Goal: Communication & Community: Ask a question

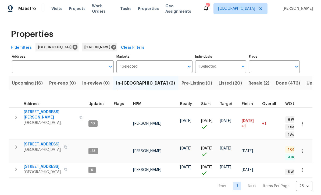
click at [219, 85] on span "Listed (20)" at bounding box center [230, 83] width 23 height 8
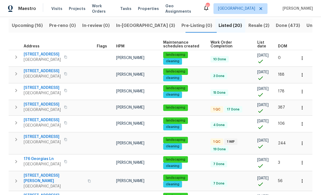
scroll to position [60, 0]
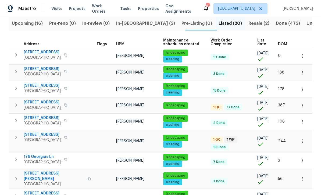
click at [40, 102] on span "[STREET_ADDRESS]" at bounding box center [42, 101] width 37 height 5
click at [39, 135] on span "463 Amsterdam Way" at bounding box center [42, 134] width 37 height 5
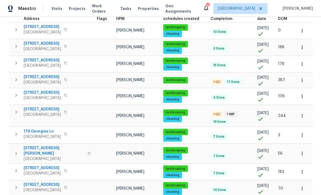
scroll to position [85, 0]
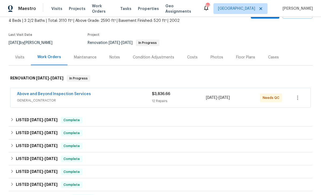
scroll to position [33, 0]
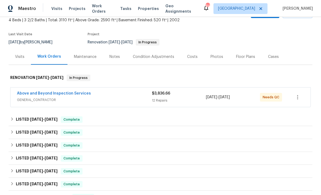
click at [45, 93] on link "Above and Beyond Inspection Services" at bounding box center [54, 93] width 74 height 4
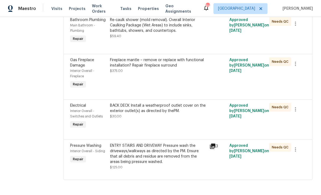
scroll to position [607, 0]
click at [143, 164] on div "ENTRY STAIRS AND DRIVEWAY Pressure wash the driveways/walkways as directed by t…" at bounding box center [158, 154] width 96 height 22
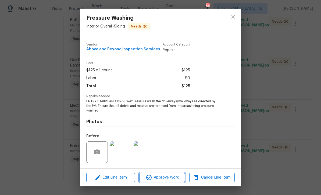
click at [155, 179] on span "Approve Work" at bounding box center [162, 177] width 42 height 7
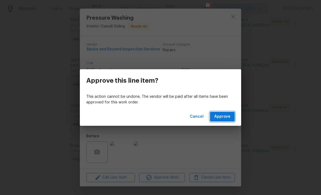
click at [220, 116] on span "Approve" at bounding box center [222, 116] width 16 height 7
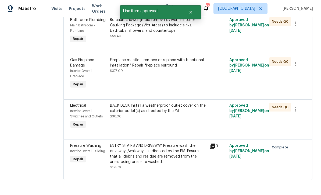
click at [159, 113] on div "BACK DECK Install a weatherproof outlet cover on the exterior outlet(s) as dire…" at bounding box center [158, 108] width 96 height 11
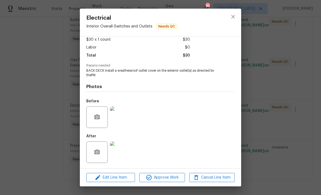
scroll to position [32, 0]
click at [159, 178] on span "Approve Work" at bounding box center [162, 177] width 42 height 7
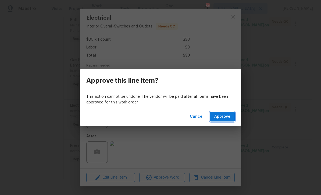
click at [220, 118] on span "Approve" at bounding box center [222, 116] width 16 height 7
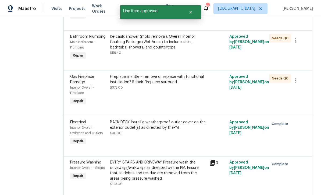
scroll to position [569, 0]
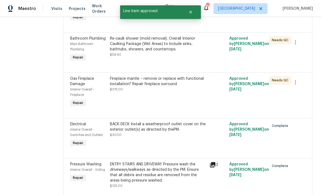
click at [164, 87] on div "Fireplace mantle – remove or replace with functional installation? Repair firep…" at bounding box center [158, 81] width 96 height 11
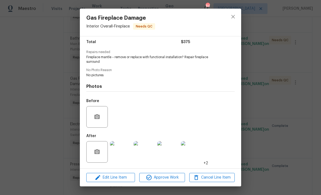
scroll to position [45, 0]
click at [122, 156] on img at bounding box center [121, 152] width 22 height 22
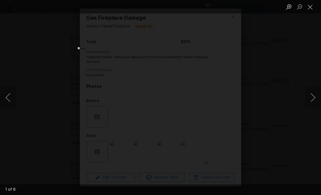
click at [314, 98] on button "Next image" at bounding box center [313, 98] width 16 height 22
click at [314, 97] on button "Next image" at bounding box center [313, 98] width 16 height 22
click at [314, 96] on button "Next image" at bounding box center [313, 98] width 16 height 22
click at [314, 94] on button "Next image" at bounding box center [313, 98] width 16 height 22
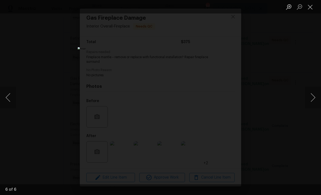
click at [312, 8] on button "Close lightbox" at bounding box center [310, 6] width 11 height 9
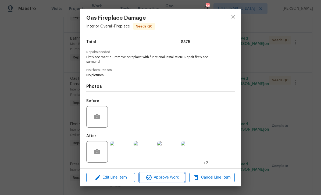
click at [160, 178] on span "Approve Work" at bounding box center [162, 177] width 42 height 7
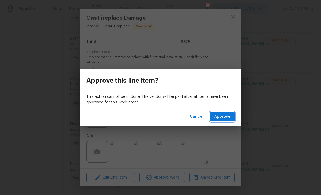
click at [224, 115] on span "Approve" at bounding box center [222, 116] width 16 height 7
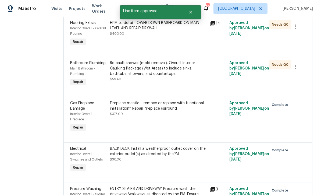
scroll to position [538, 0]
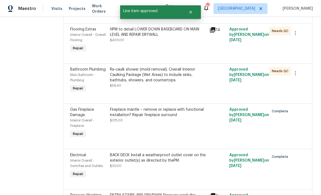
click at [154, 83] on div "Re-caulk shower (mold removal). Overall Interior Caulking Package (Wet Areas) t…" at bounding box center [158, 75] width 96 height 16
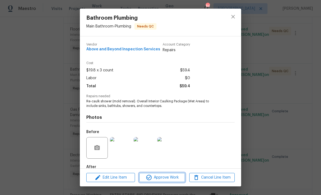
click at [159, 178] on span "Approve Work" at bounding box center [162, 177] width 42 height 7
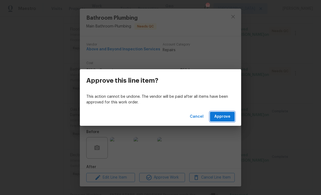
click at [222, 118] on span "Approve" at bounding box center [222, 116] width 16 height 7
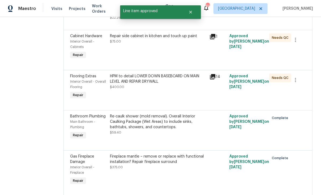
scroll to position [488, 0]
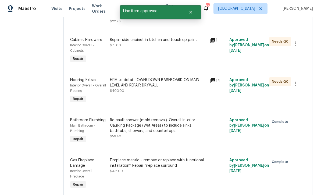
click at [160, 93] on div "HPM to detail LOWER DOWN BASEBOARD ON MAIN LEVEL AND REPAIR DRYWALL $400.00" at bounding box center [158, 85] width 96 height 16
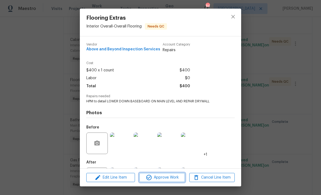
click at [157, 176] on span "Approve Work" at bounding box center [162, 177] width 42 height 7
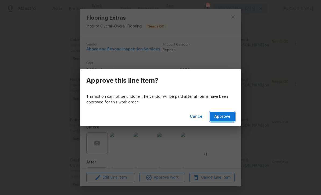
click at [224, 117] on span "Approve" at bounding box center [222, 116] width 16 height 7
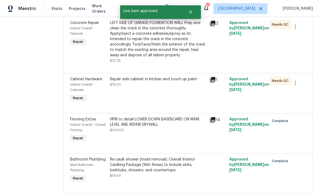
scroll to position [448, 0]
click at [160, 105] on div "Repair side cabinet in kitchen and touch up paint $75.00" at bounding box center [157, 90] width 99 height 30
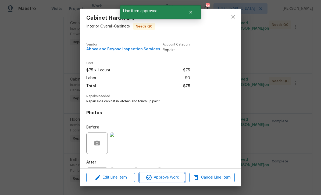
click at [160, 177] on span "Approve Work" at bounding box center [162, 177] width 42 height 7
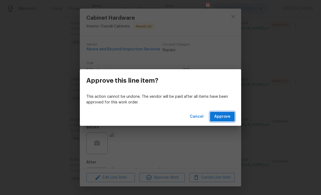
click at [222, 117] on span "Approve" at bounding box center [222, 116] width 16 height 7
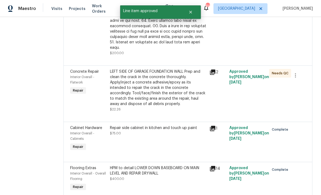
scroll to position [400, 0]
click at [157, 106] on div "LEFT SIDE OF GARAGE FOUNDATION WALL Prep and clean the crack in the concrete th…" at bounding box center [158, 88] width 96 height 38
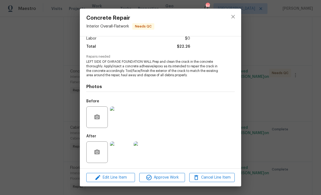
scroll to position [40, 0]
click at [162, 177] on span "Approve Work" at bounding box center [162, 177] width 42 height 7
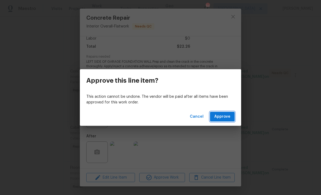
click at [224, 116] on span "Approve" at bounding box center [222, 116] width 16 height 7
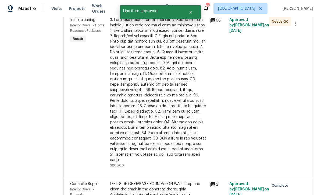
scroll to position [288, 0]
click at [155, 99] on div at bounding box center [158, 89] width 96 height 145
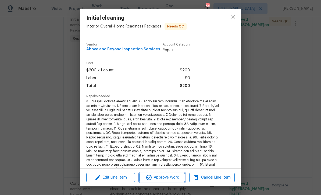
click at [161, 178] on span "Approve Work" at bounding box center [162, 177] width 42 height 7
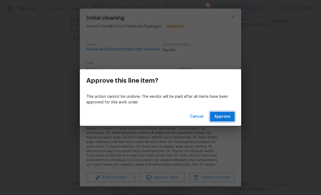
click at [223, 117] on span "Approve" at bounding box center [222, 116] width 16 height 7
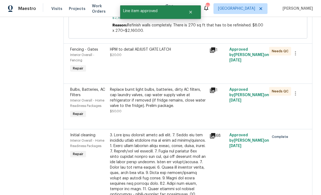
scroll to position [169, 0]
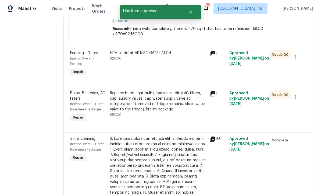
click at [150, 112] on div "Replace burnt light bulbs, batteries, dirty AC filters, cap laundry valves, cap…" at bounding box center [158, 101] width 96 height 22
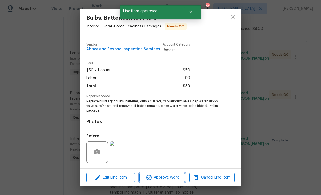
click at [155, 179] on span "Approve Work" at bounding box center [162, 177] width 42 height 7
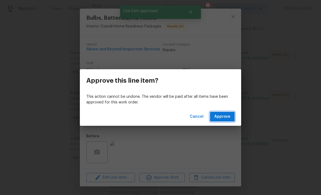
click at [222, 116] on span "Approve" at bounding box center [222, 116] width 16 height 7
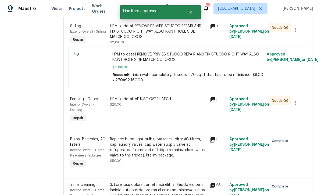
scroll to position [124, 0]
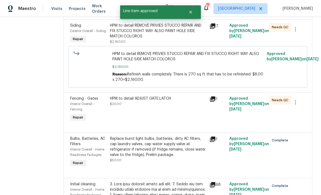
click at [149, 106] on div "HPM to detail ADJUST GATE LATCH $20.00" at bounding box center [158, 101] width 96 height 11
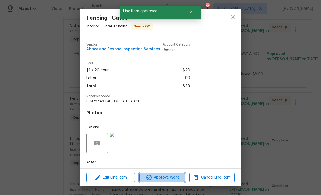
click at [158, 179] on span "Approve Work" at bounding box center [162, 177] width 42 height 7
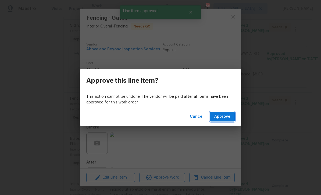
click at [223, 117] on span "Approve" at bounding box center [222, 116] width 16 height 7
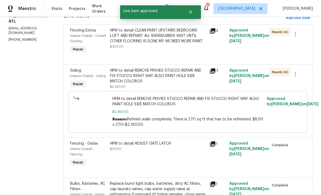
scroll to position [79, 0]
click at [155, 84] on div "HPM to detail REMOVE PRIVIES STUCCO REPAIR AND FIX STUCCO RIGHT WAY ALSO PAINT …" at bounding box center [158, 75] width 96 height 16
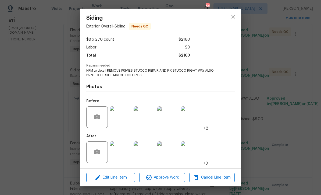
scroll to position [32, 0]
click at [124, 154] on img at bounding box center [121, 152] width 22 height 22
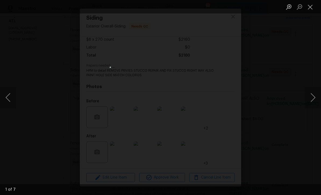
click at [314, 98] on button "Next image" at bounding box center [313, 98] width 16 height 22
click at [316, 99] on button "Next image" at bounding box center [313, 98] width 16 height 22
click at [315, 99] on button "Next image" at bounding box center [313, 98] width 16 height 22
click at [312, 7] on button "Close lightbox" at bounding box center [310, 6] width 11 height 9
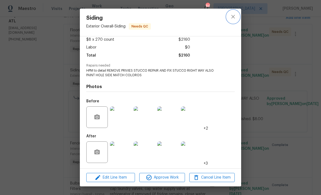
click at [234, 17] on icon "close" at bounding box center [233, 16] width 6 height 6
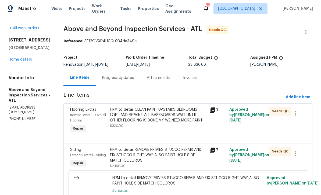
scroll to position [0, 0]
click at [131, 79] on div "Progress Updates" at bounding box center [118, 77] width 32 height 5
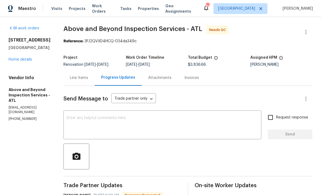
click at [88, 80] on div "Line Items" at bounding box center [79, 77] width 18 height 5
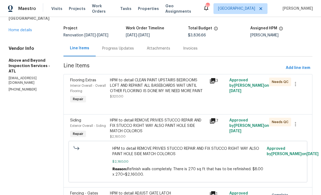
scroll to position [28, 0]
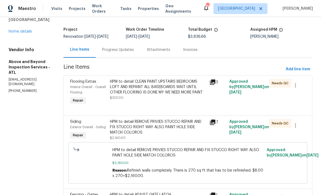
click at [147, 92] on div "HPM to detail CLEAN PAINT UPSTAIRS BEDROOMS LOFT AND REPAINT ALL BASEBOARDS WAI…" at bounding box center [158, 87] width 96 height 16
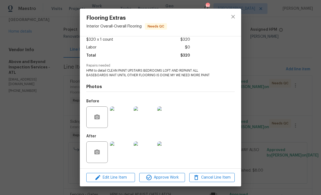
scroll to position [32, 0]
click at [122, 155] on img at bounding box center [121, 152] width 22 height 22
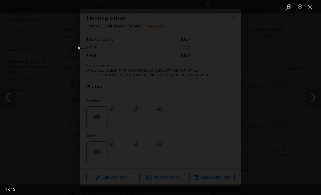
click at [314, 98] on button "Next image" at bounding box center [313, 98] width 16 height 22
click at [313, 96] on button "Next image" at bounding box center [313, 98] width 16 height 22
click at [312, 9] on button "Close lightbox" at bounding box center [310, 6] width 11 height 9
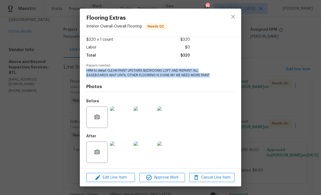
click at [122, 154] on img at bounding box center [121, 152] width 22 height 22
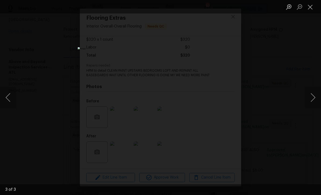
click at [309, 8] on button "Close lightbox" at bounding box center [310, 6] width 11 height 9
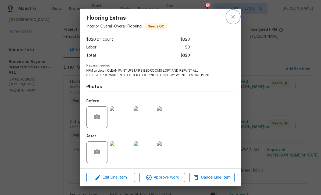
click at [233, 17] on icon "close" at bounding box center [232, 16] width 3 height 3
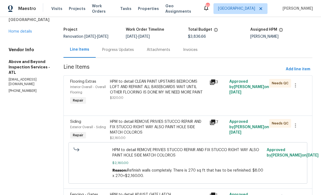
click at [133, 51] on div "Progress Updates" at bounding box center [118, 49] width 32 height 5
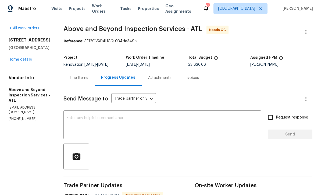
click at [89, 121] on textarea at bounding box center [162, 125] width 191 height 19
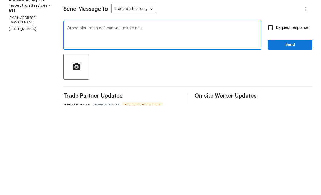
click at [172, 116] on textarea "Wrong picture on WO can you upload new" at bounding box center [162, 125] width 191 height 19
paste textarea "HPM to detail CLEAN PAINT UPSTAIRS BEDROOMS LOFT AND REPAINT ALL BASEBOARDS WAI…"
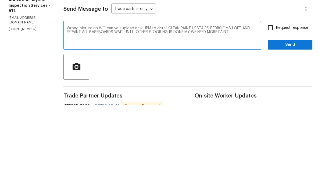
click at [160, 116] on textarea "Wrong picture on WO can you upload new HPM to detail CLEAN PAINT UPSTAIRS BEDRO…" at bounding box center [162, 125] width 191 height 19
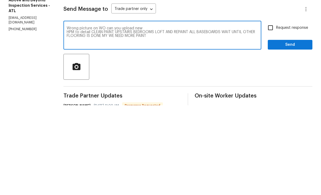
type textarea "Wrong picture on WO can you upload new HPM to detail CLEAN PAINT UPSTAIRS BEDRO…"
click at [273, 112] on input "Request response" at bounding box center [270, 117] width 11 height 11
checkbox input "true"
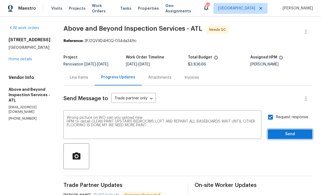
click at [288, 131] on span "Send" at bounding box center [290, 134] width 36 height 7
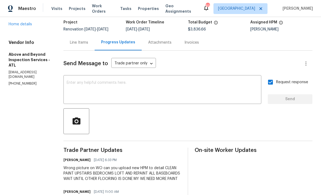
scroll to position [27, 0]
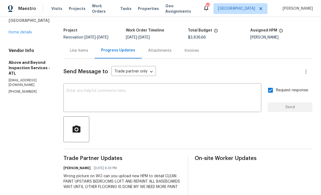
click at [88, 48] on div "Line Items" at bounding box center [79, 50] width 18 height 5
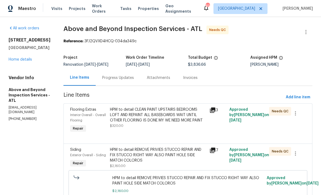
click at [128, 75] on div "Progress Updates" at bounding box center [118, 77] width 32 height 5
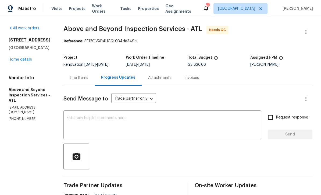
click at [88, 75] on div "Line Items" at bounding box center [79, 77] width 18 height 5
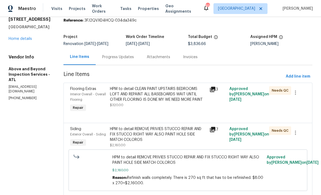
scroll to position [34, 0]
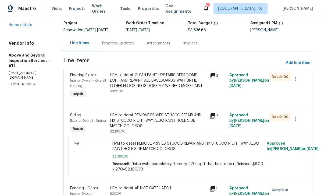
click at [144, 79] on div "HPM to detail CLEAN PAINT UPSTAIRS BEDROOMS LOFT AND REPAINT ALL BASEBOARDS WAI…" at bounding box center [158, 80] width 96 height 16
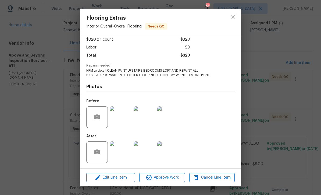
scroll to position [32, 0]
click at [232, 17] on icon "close" at bounding box center [232, 16] width 3 height 3
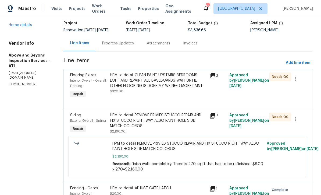
click at [148, 117] on div "HPM to detail REMOVE PRIVIES STUCCO REPAIR AND FIX STUCCO RIGHT WAY ALSO PAINT …" at bounding box center [158, 120] width 96 height 16
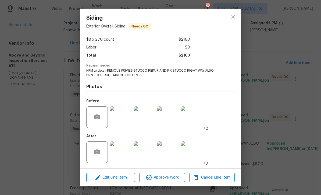
click at [123, 156] on img at bounding box center [121, 152] width 22 height 22
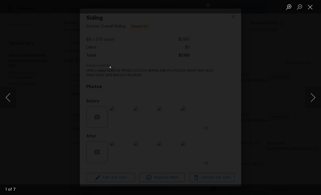
click at [151, 97] on img "Lightbox" at bounding box center [161, 97] width 102 height 62
click at [144, 112] on img "Lightbox" at bounding box center [161, 97] width 102 height 62
click at [314, 99] on button "Next image" at bounding box center [313, 98] width 16 height 22
click at [314, 98] on button "Next image" at bounding box center [313, 98] width 16 height 22
click at [314, 100] on button "Next image" at bounding box center [313, 98] width 16 height 22
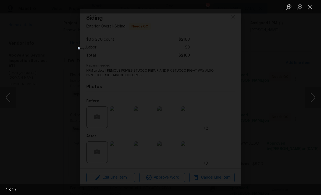
click at [314, 100] on button "Next image" at bounding box center [313, 98] width 16 height 22
click at [9, 97] on button "Previous image" at bounding box center [8, 98] width 16 height 22
click at [9, 98] on button "Previous image" at bounding box center [8, 98] width 16 height 22
click at [9, 96] on button "Previous image" at bounding box center [8, 98] width 16 height 22
click at [311, 6] on button "Close lightbox" at bounding box center [310, 6] width 11 height 9
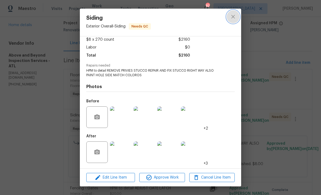
click at [232, 16] on icon "close" at bounding box center [233, 16] width 6 height 6
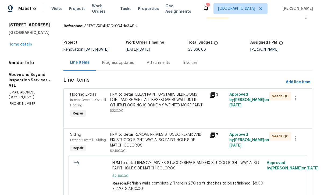
scroll to position [14, 0]
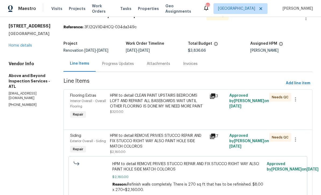
click at [133, 60] on div "Progress Updates" at bounding box center [118, 64] width 45 height 16
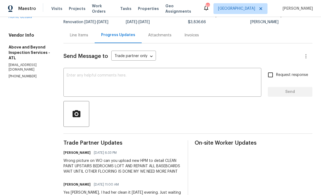
scroll to position [43, 0]
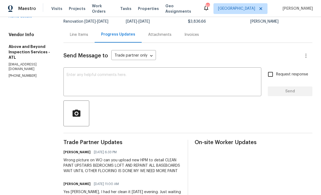
click at [90, 73] on textarea at bounding box center [162, 82] width 191 height 19
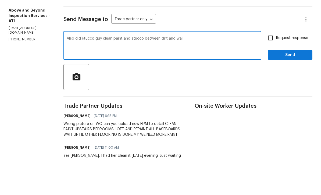
type textarea "Also did stucco guy clean paint and stucco between dirt and wall"
click at [270, 69] on input "Request response" at bounding box center [270, 74] width 11 height 11
checkbox input "true"
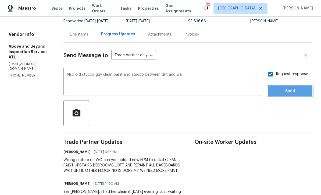
click at [289, 88] on span "Send" at bounding box center [290, 91] width 36 height 7
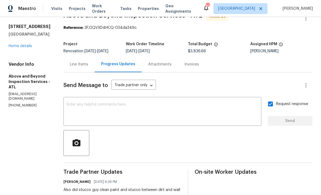
scroll to position [13, 0]
click at [88, 62] on div "Line Items" at bounding box center [79, 64] width 18 height 5
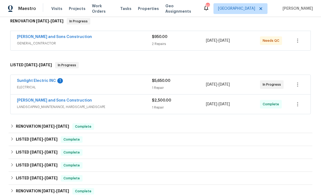
scroll to position [100, 0]
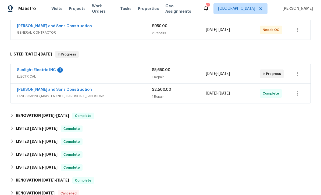
click at [30, 69] on link "Sunlight Electric INC" at bounding box center [36, 70] width 39 height 4
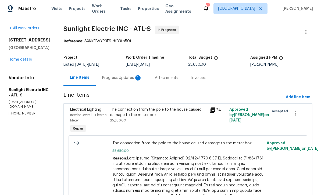
click at [123, 76] on div "Progress Updates 1" at bounding box center [122, 77] width 40 height 5
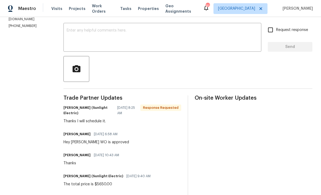
scroll to position [70, 0]
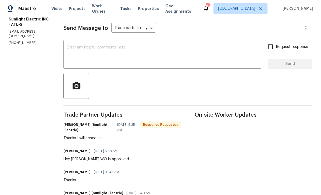
click at [75, 46] on textarea at bounding box center [162, 54] width 191 height 19
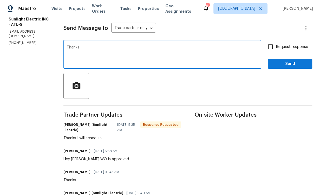
type textarea "Thanks"
click at [305, 67] on button "Send" at bounding box center [290, 64] width 45 height 10
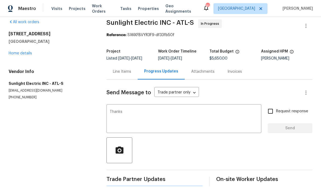
scroll to position [0, 0]
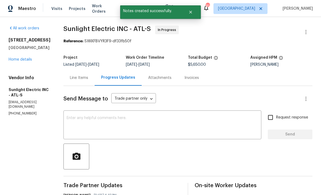
click at [19, 59] on link "Home details" at bounding box center [20, 60] width 23 height 4
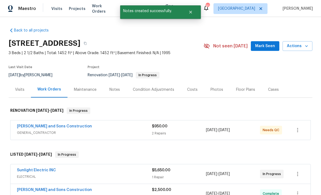
click at [34, 127] on link "Reyes and Sons Construction" at bounding box center [54, 126] width 75 height 4
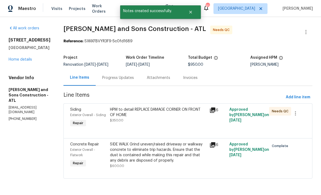
click at [107, 77] on div "Progress Updates" at bounding box center [118, 77] width 32 height 5
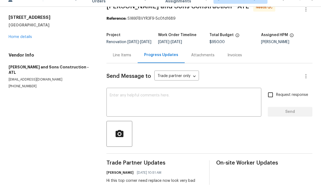
click at [112, 108] on textarea at bounding box center [184, 113] width 148 height 19
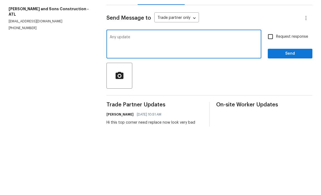
type textarea "Any update"
click at [269, 99] on input "Request response" at bounding box center [270, 104] width 11 height 11
checkbox input "true"
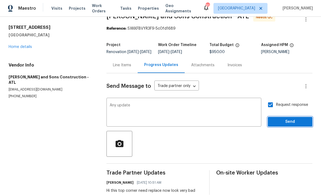
click at [283, 124] on span "Send" at bounding box center [290, 122] width 36 height 7
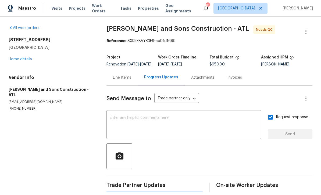
scroll to position [10, 0]
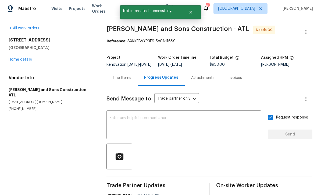
click at [18, 58] on link "Home details" at bounding box center [20, 60] width 23 height 4
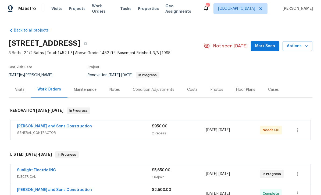
click at [187, 87] on div "Costs" at bounding box center [192, 89] width 10 height 5
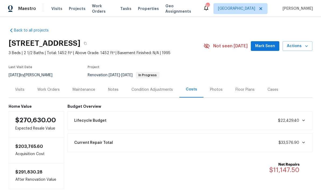
click at [47, 87] on div "Work Orders" at bounding box center [48, 89] width 22 height 5
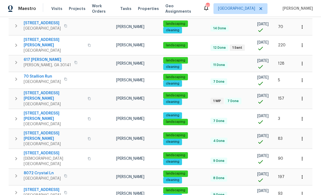
scroll to position [246, 0]
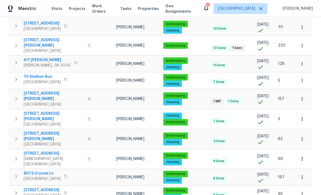
click at [38, 91] on span "325 Freeman Cir" at bounding box center [54, 96] width 61 height 11
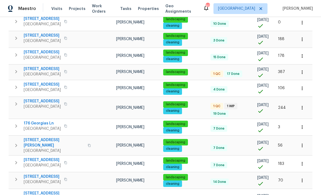
scroll to position [92, 0]
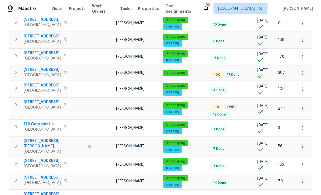
click at [40, 101] on span "463 Amsterdam Way" at bounding box center [42, 101] width 37 height 5
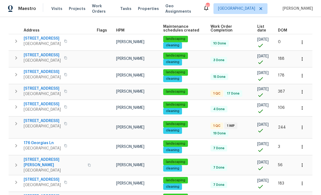
scroll to position [73, 0]
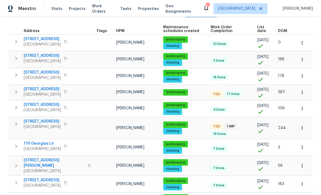
click at [37, 89] on span "305 Crest Pointe S" at bounding box center [42, 88] width 37 height 5
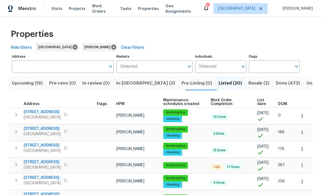
scroll to position [0, 0]
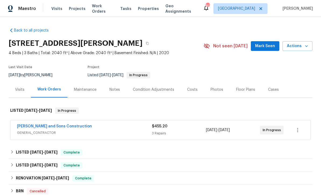
click at [35, 125] on link "[PERSON_NAME] and Sons Construction" at bounding box center [54, 126] width 75 height 4
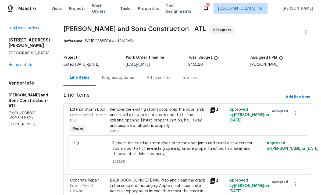
click at [102, 76] on div "Progress Updates" at bounding box center [118, 77] width 32 height 5
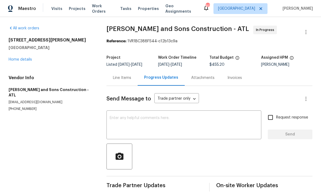
scroll to position [5, 0]
click at [115, 116] on textarea at bounding box center [184, 125] width 148 height 19
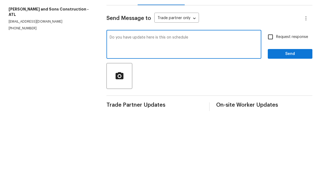
type textarea "Do you have update here is this on schedule"
click at [272, 112] on input "Request response" at bounding box center [270, 117] width 11 height 11
checkbox input "true"
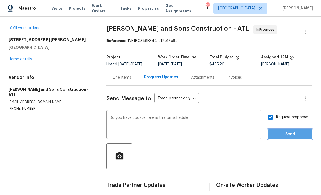
click at [284, 131] on span "Send" at bounding box center [290, 134] width 36 height 7
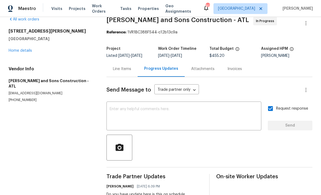
scroll to position [9, 0]
click at [121, 66] on div "Line Items" at bounding box center [122, 68] width 18 height 5
